Goal: Transaction & Acquisition: Obtain resource

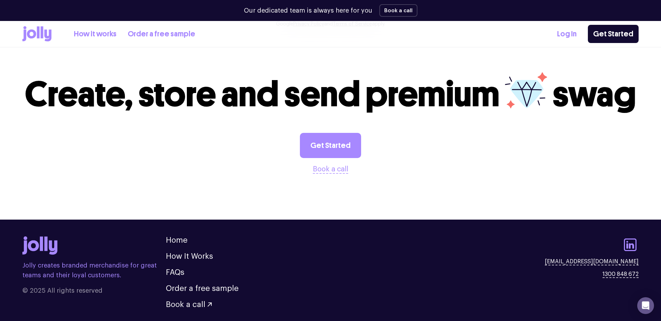
scroll to position [713, 0]
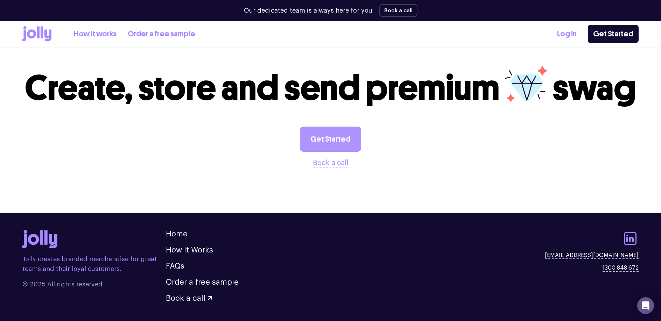
click at [317, 141] on link "Get Started" at bounding box center [330, 139] width 61 height 25
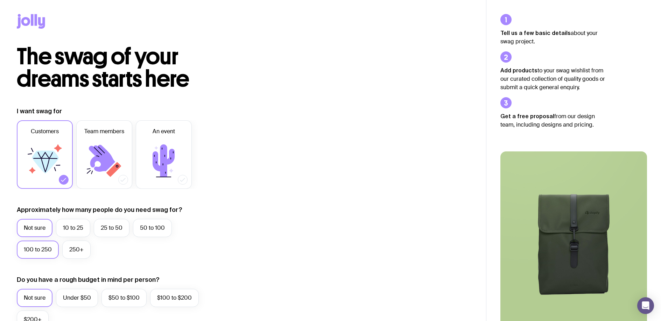
click at [32, 252] on label "100 to 250" at bounding box center [38, 250] width 42 height 18
click at [0, 0] on input "100 to 250" at bounding box center [0, 0] width 0 height 0
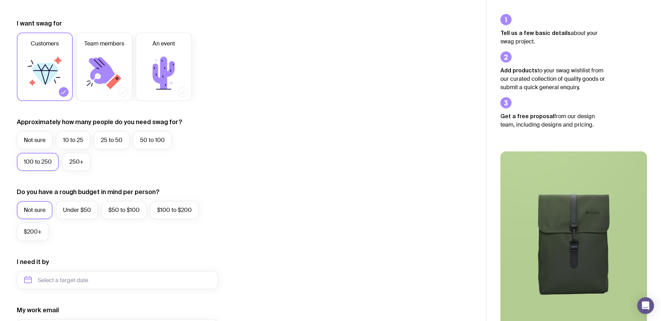
scroll to position [92, 0]
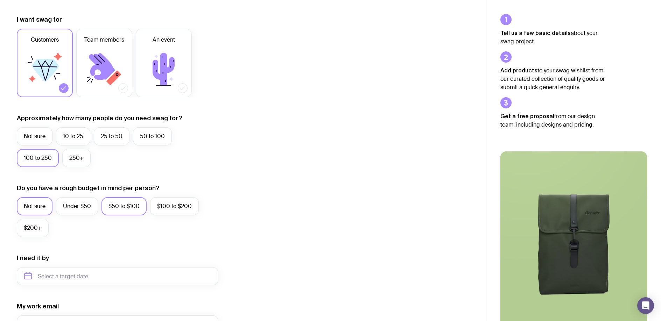
click at [135, 208] on label "$50 to $100" at bounding box center [123, 206] width 45 height 18
click at [0, 0] on input "$50 to $100" at bounding box center [0, 0] width 0 height 0
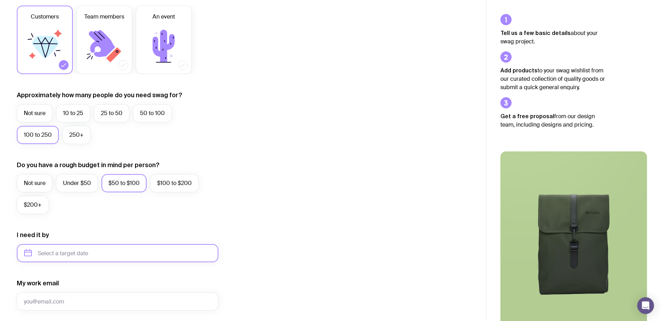
scroll to position [121, 0]
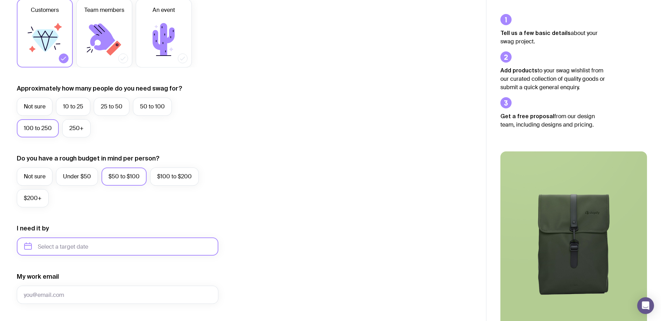
click at [114, 248] on input "text" at bounding box center [117, 246] width 201 height 18
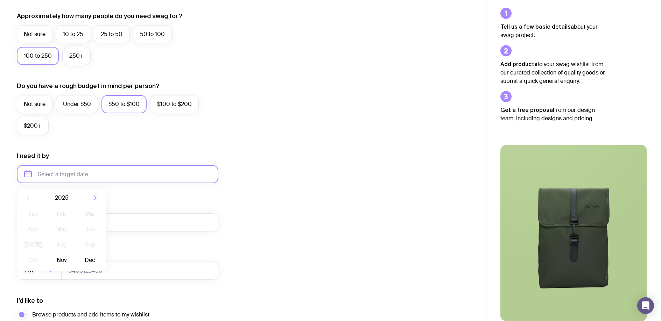
scroll to position [196, 0]
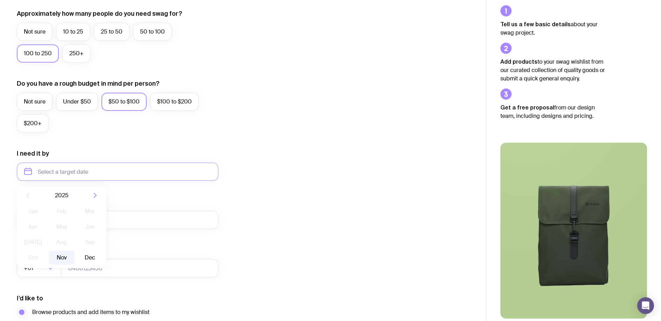
click at [64, 259] on button "Nov" at bounding box center [62, 258] width 26 height 14
type input "November 2025"
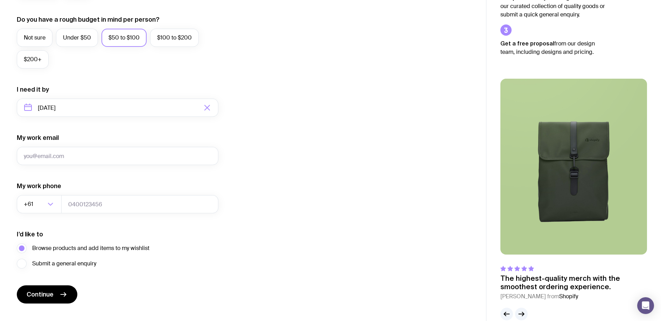
scroll to position [273, 0]
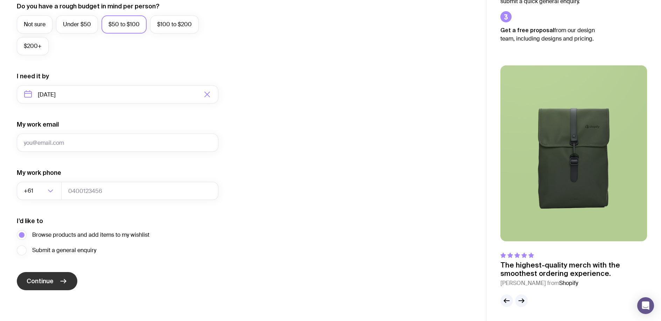
click at [65, 280] on icon "submit" at bounding box center [63, 281] width 8 height 8
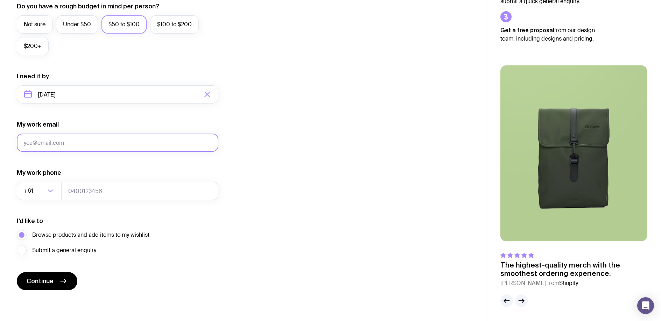
type input "shopkins@conquesteg.com"
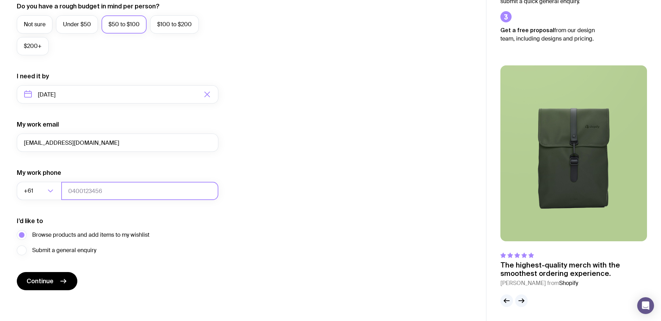
type input "0447002055"
drag, startPoint x: 108, startPoint y: 192, endPoint x: 68, endPoint y: 193, distance: 40.6
click at [68, 193] on input "0447002055" at bounding box center [139, 191] width 157 height 18
click at [52, 285] on span "Continue" at bounding box center [40, 281] width 27 height 8
drag, startPoint x: 129, startPoint y: 288, endPoint x: 128, endPoint y: 281, distance: 7.7
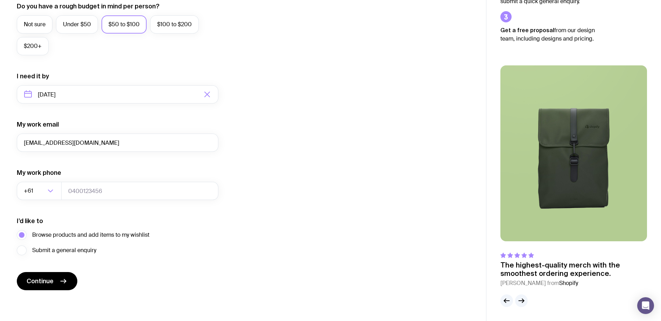
click at [129, 288] on form "I want swag for Customers Team members An event Approximately how many people d…" at bounding box center [117, 62] width 201 height 457
click at [98, 191] on input "tel" at bounding box center [139, 191] width 157 height 18
type input "1800100150"
click at [55, 281] on button "Continue" at bounding box center [47, 281] width 60 height 18
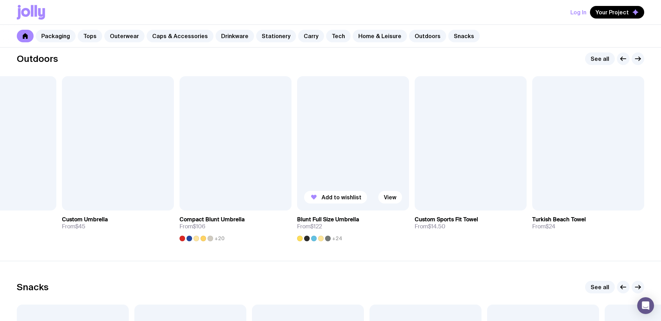
scroll to position [2156, 0]
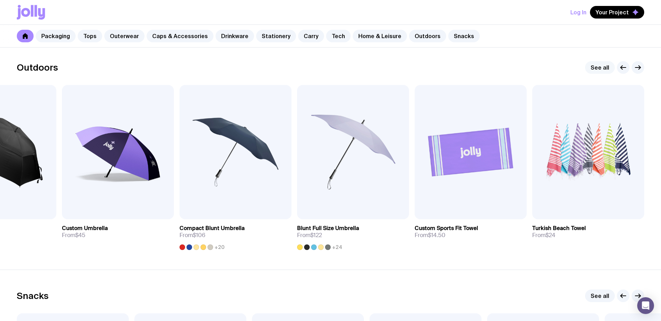
click at [602, 68] on link "See all" at bounding box center [600, 67] width 30 height 13
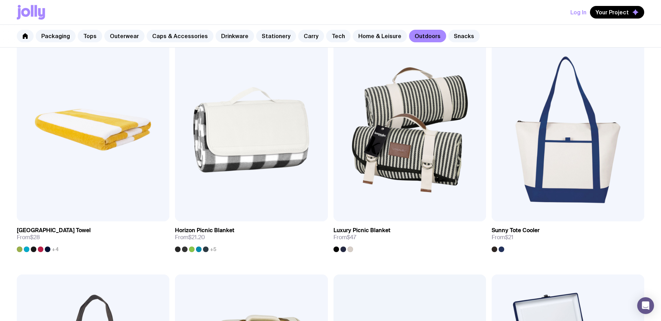
scroll to position [616, 0]
click at [301, 36] on link "Carry" at bounding box center [311, 36] width 26 height 13
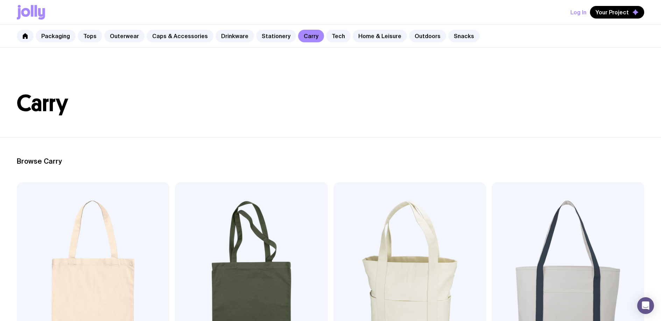
scroll to position [616, 0]
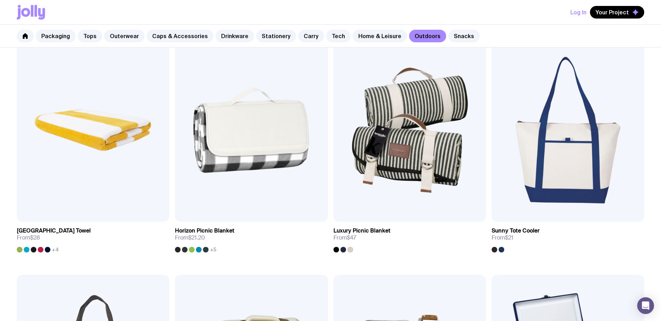
scroll to position [1375, 0]
